Goal: Task Accomplishment & Management: Complete application form

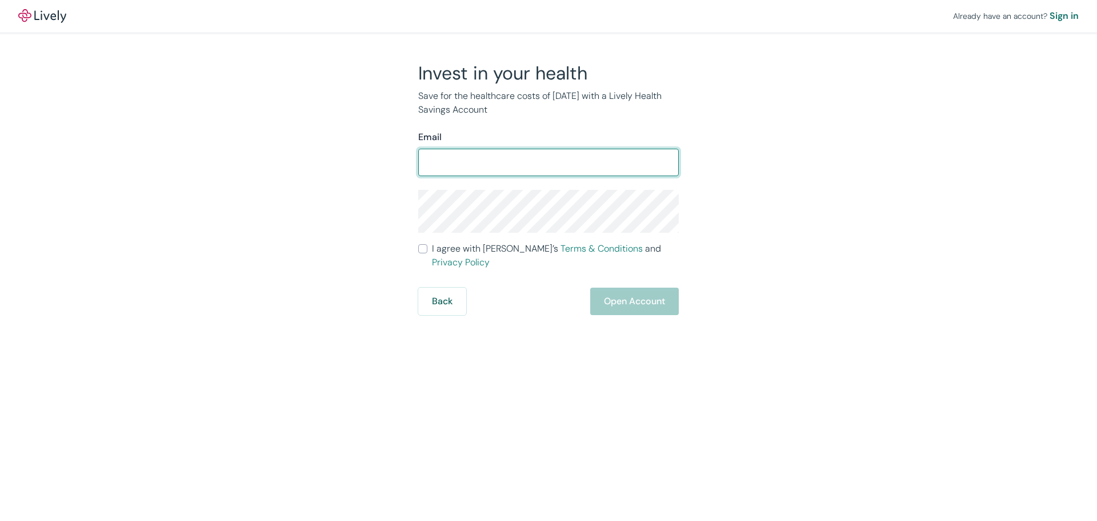
click at [524, 166] on input "Email" at bounding box center [548, 162] width 261 height 23
type input "[EMAIL_ADDRESS][DOMAIN_NAME]"
click at [428, 253] on label "I agree with Lively’s Terms & Conditions and Privacy Policy" at bounding box center [548, 255] width 261 height 27
click at [427, 253] on input "I agree with Lively’s Terms & Conditions and Privacy Policy" at bounding box center [422, 248] width 9 height 9
checkbox input "true"
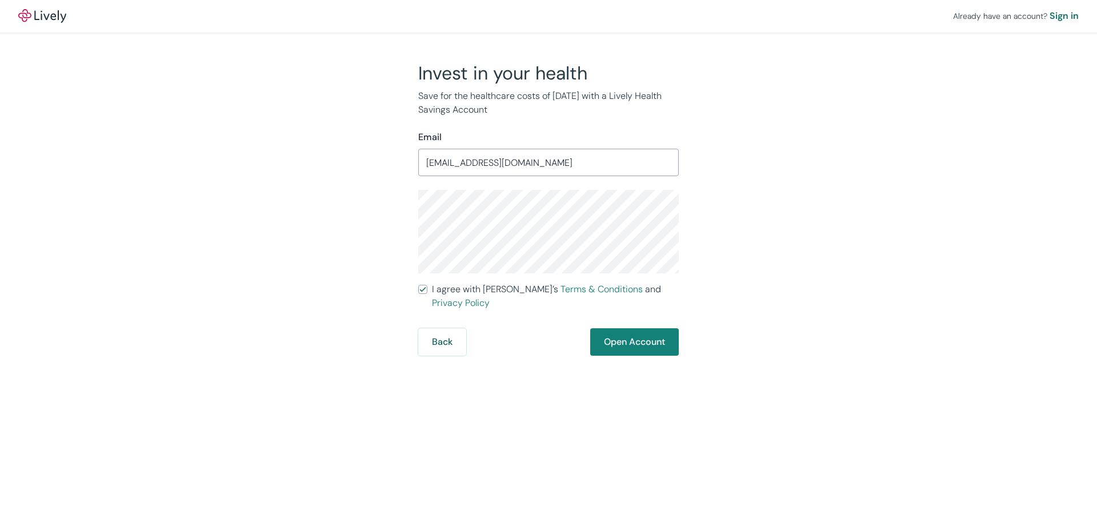
drag, startPoint x: 815, startPoint y: 228, endPoint x: 809, endPoint y: 228, distance: 6.9
click at [813, 228] on div "Invest in your health Save for the healthcare costs of [DATE] with a Lively Hea…" at bounding box center [541, 209] width 549 height 294
click at [910, 165] on div "Already have an account? Sign in Invest in your health Save for the healthcare …" at bounding box center [548, 177] width 1097 height 355
click at [639, 328] on button "Open Account" at bounding box center [634, 341] width 89 height 27
